Goal: Book appointment/travel/reservation

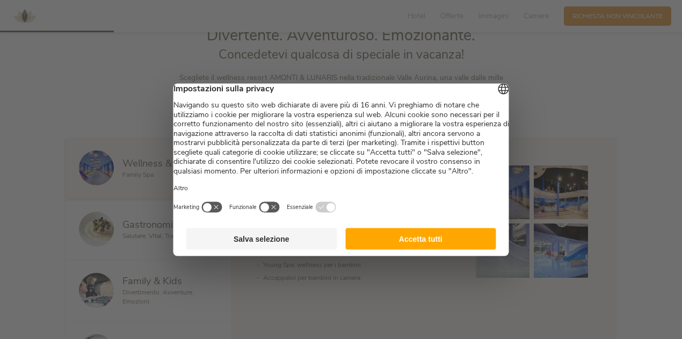
click at [388, 248] on button "Accetta tutti" at bounding box center [420, 238] width 151 height 21
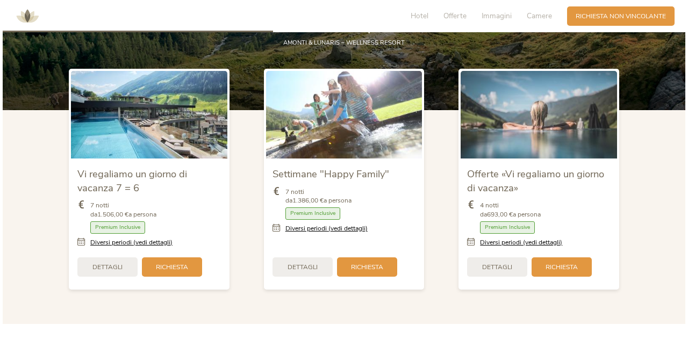
scroll to position [1057, 0]
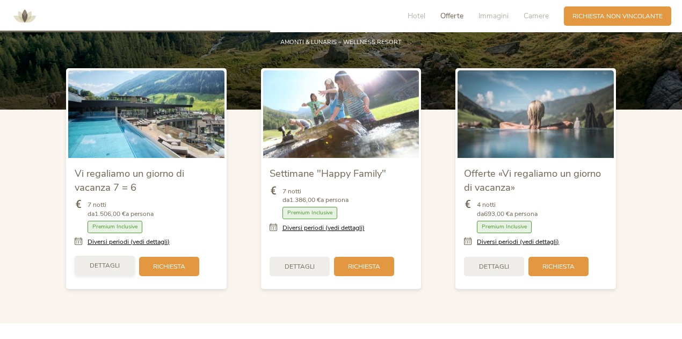
click at [114, 268] on span "Dettagli" at bounding box center [105, 265] width 30 height 9
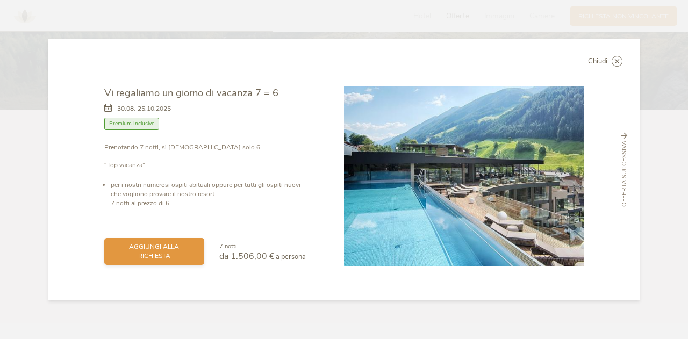
click at [156, 259] on div "aggiungi alla richiesta" at bounding box center [154, 251] width 100 height 27
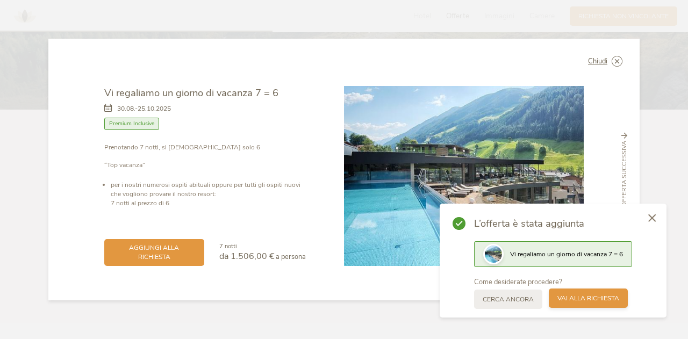
click at [568, 299] on span "Vai alla richiesta" at bounding box center [588, 298] width 62 height 9
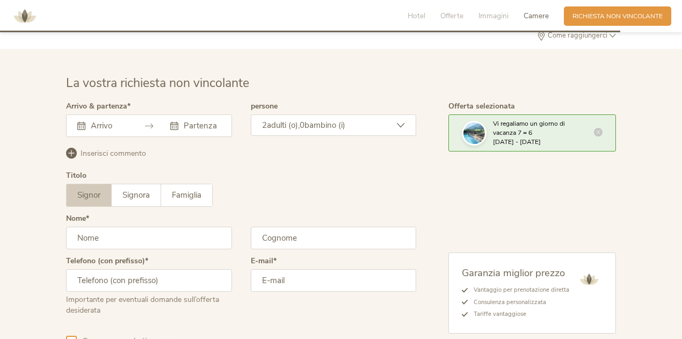
scroll to position [2591, 0]
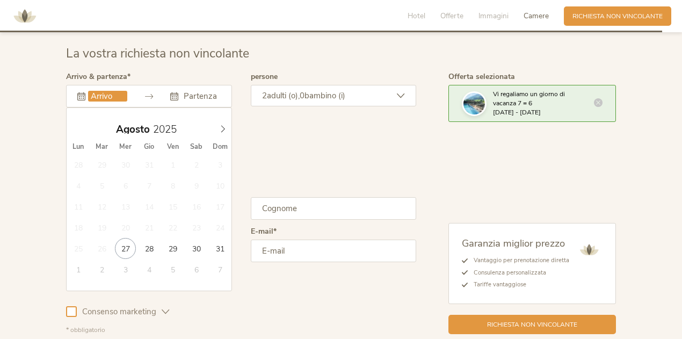
click at [92, 91] on input "text" at bounding box center [107, 96] width 39 height 11
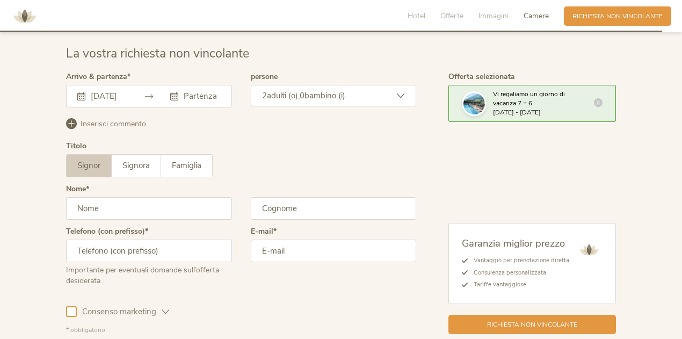
click at [80, 92] on icon at bounding box center [81, 96] width 8 height 8
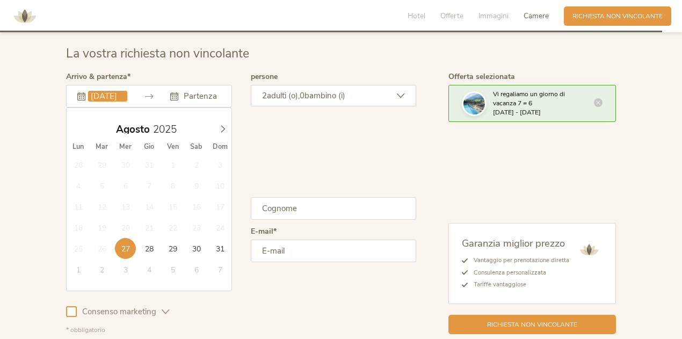
click at [89, 93] on input "27.08.2025" at bounding box center [107, 96] width 39 height 11
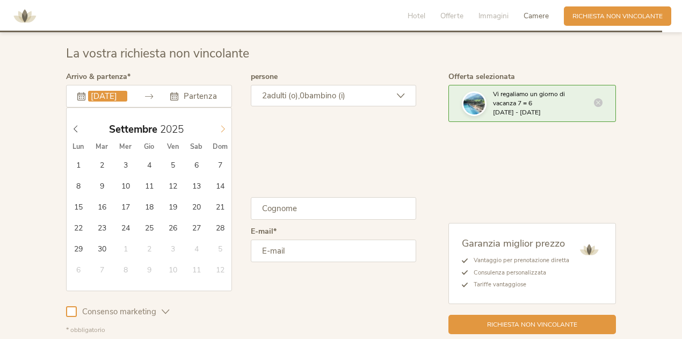
click at [218, 124] on span at bounding box center [223, 126] width 18 height 15
type input "27.12.2025"
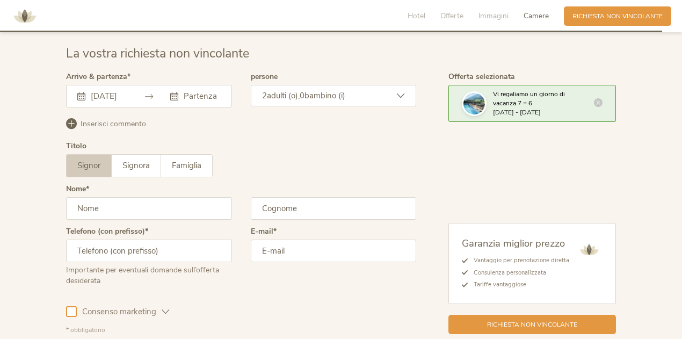
click at [175, 93] on icon at bounding box center [174, 96] width 8 height 8
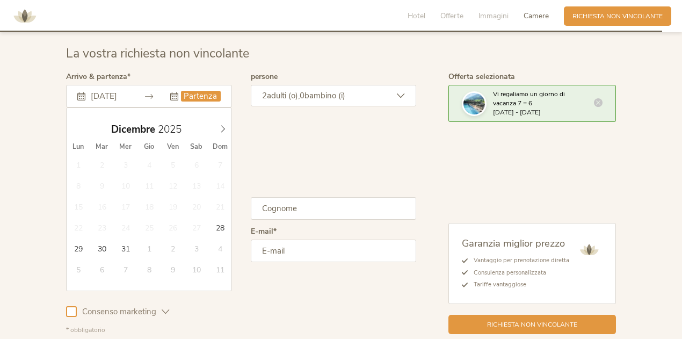
click at [204, 95] on input "text" at bounding box center [200, 96] width 39 height 11
type input "2026"
click at [218, 125] on span at bounding box center [223, 126] width 18 height 15
type input "02.01.2026"
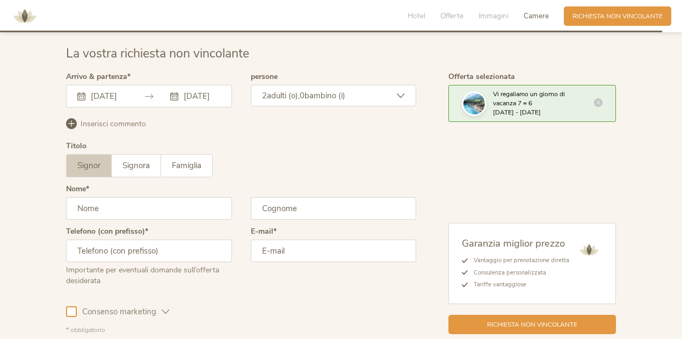
click at [329, 92] on span "bambino (i)" at bounding box center [325, 95] width 41 height 11
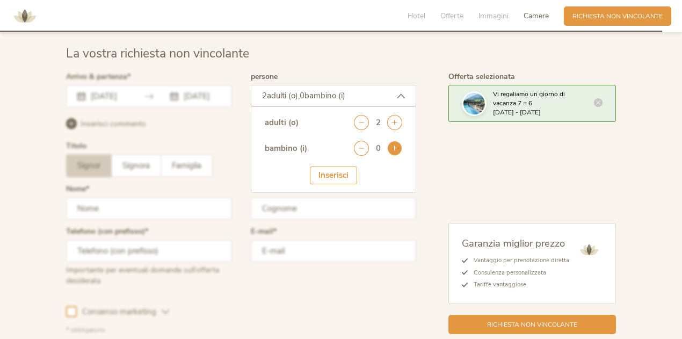
click at [393, 149] on icon at bounding box center [394, 148] width 15 height 15
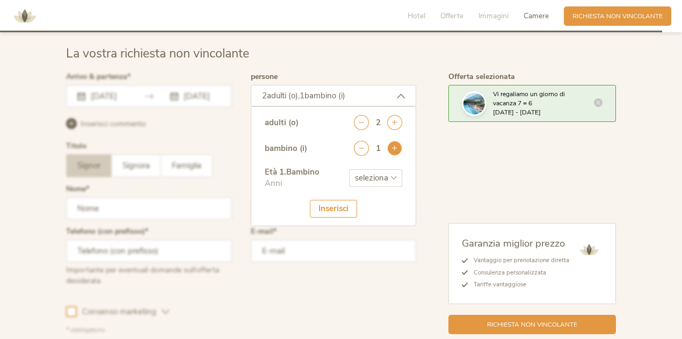
click at [393, 149] on icon at bounding box center [394, 148] width 15 height 15
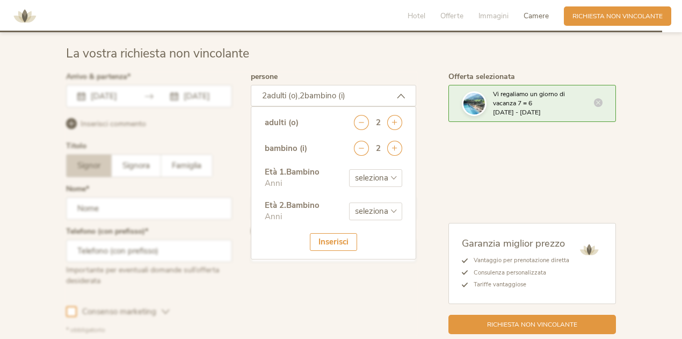
click at [392, 171] on select "seleziona 0 1 2 3 4 5 6 7 8 9 10 11 12 13 14 15 16 17" at bounding box center [375, 178] width 53 height 18
select select "7"
click at [349, 169] on select "seleziona 0 1 2 3 4 5 6 7 8 9 10 11 12 13 14 15 16 17" at bounding box center [375, 178] width 53 height 18
click at [391, 209] on select "seleziona 0 1 2 3 4 5 6 7 8 9 10 11 12 13 14 15 16 17" at bounding box center [375, 212] width 53 height 18
select select "5"
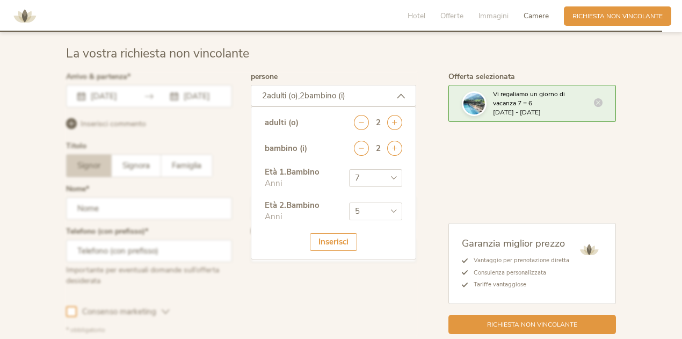
click at [349, 203] on select "seleziona 0 1 2 3 4 5 6 7 8 9 10 11 12 13 14 15 16 17" at bounding box center [375, 212] width 53 height 18
click at [341, 236] on div "Inserisci" at bounding box center [333, 242] width 47 height 18
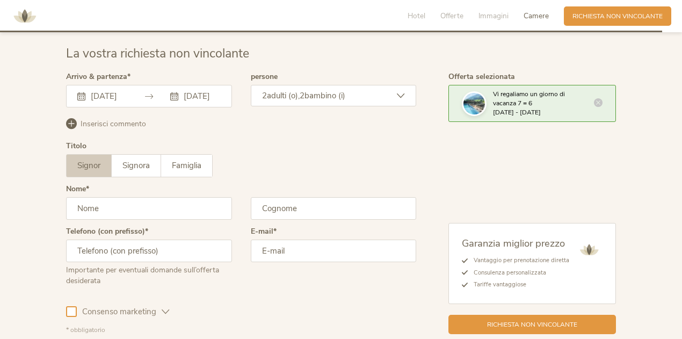
click at [114, 211] on input "text" at bounding box center [149, 208] width 166 height 23
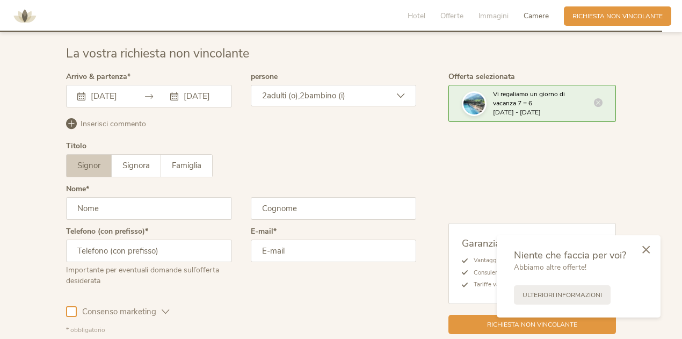
type input "martino"
type input "sartori"
type input "3493653330"
type input "martino.sartori@gmail.com"
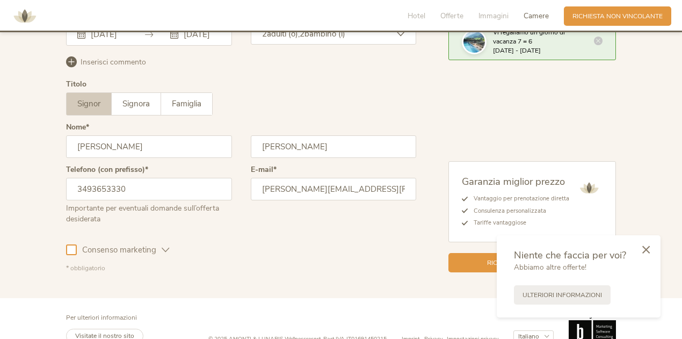
scroll to position [2669, 0]
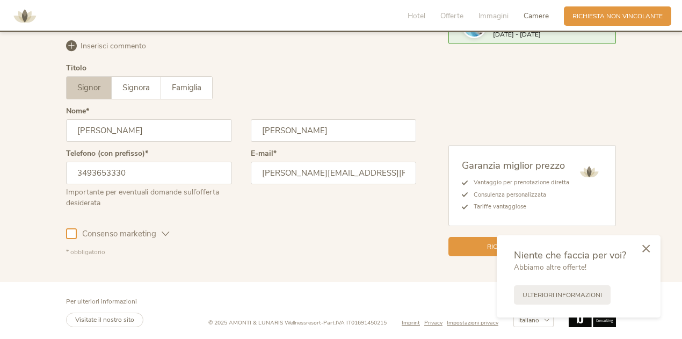
click at [649, 251] on icon at bounding box center [647, 248] width 8 height 8
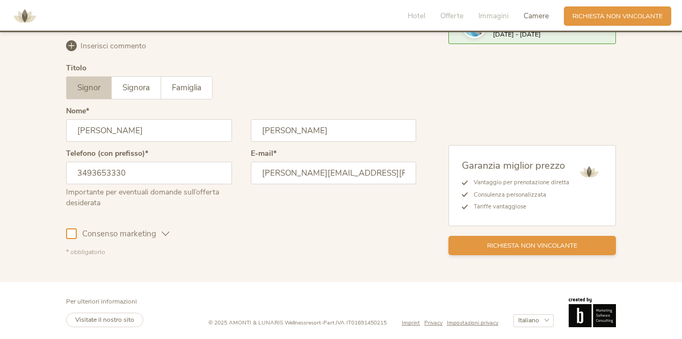
click at [502, 246] on span "Richiesta non vincolante" at bounding box center [532, 245] width 90 height 9
